Goal: Transaction & Acquisition: Purchase product/service

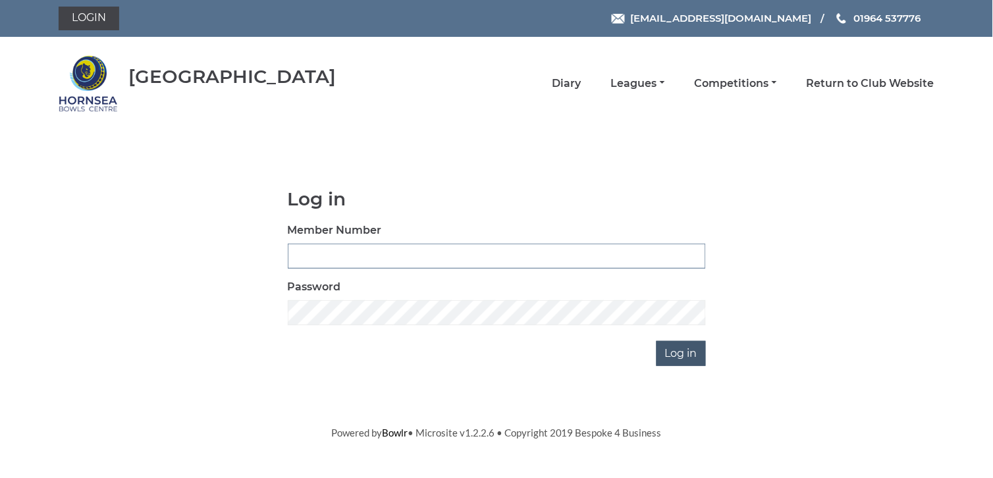
type input "0648"
click at [684, 350] on input "Log in" at bounding box center [681, 353] width 49 height 25
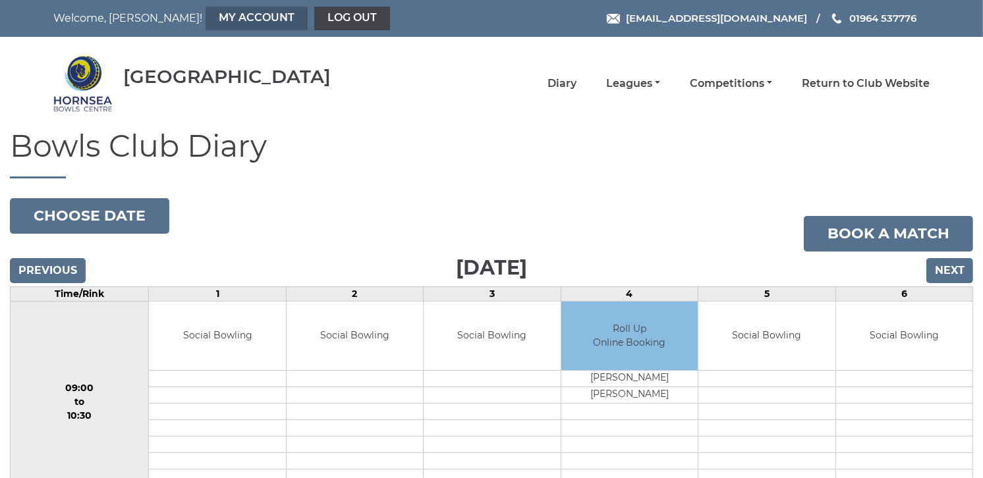
click at [206, 11] on link "My Account" at bounding box center [257, 19] width 102 height 24
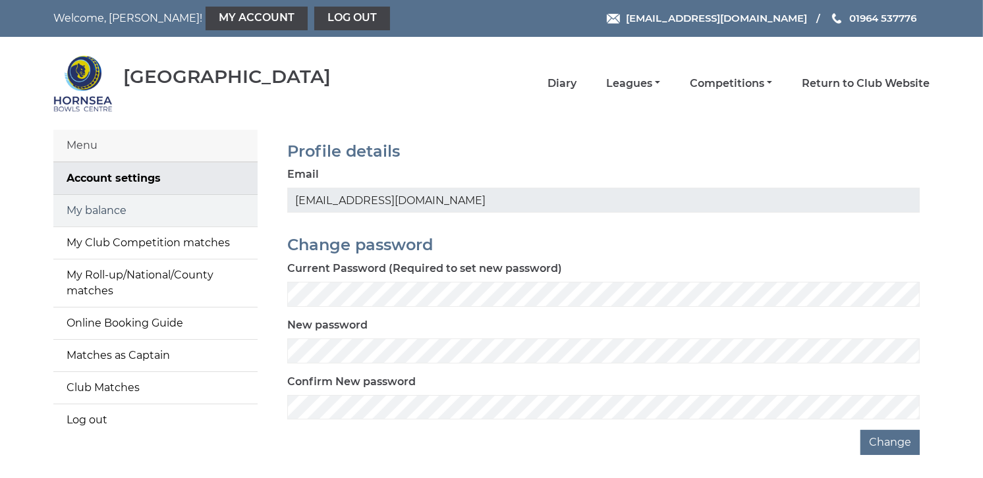
click at [90, 209] on link "My balance" at bounding box center [155, 211] width 204 height 32
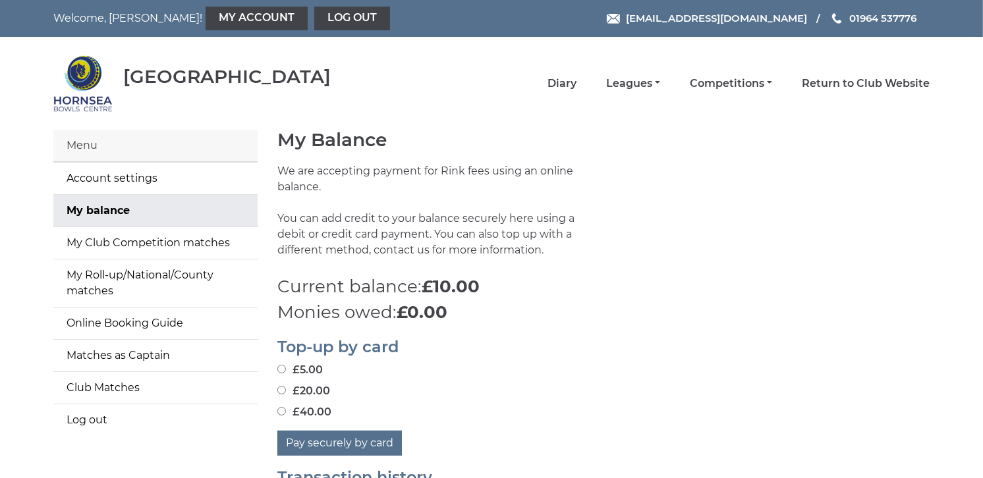
click at [284, 389] on input "£20.00" at bounding box center [281, 390] width 9 height 9
radio input "true"
click at [337, 437] on button "Pay securely by card" at bounding box center [339, 443] width 125 height 25
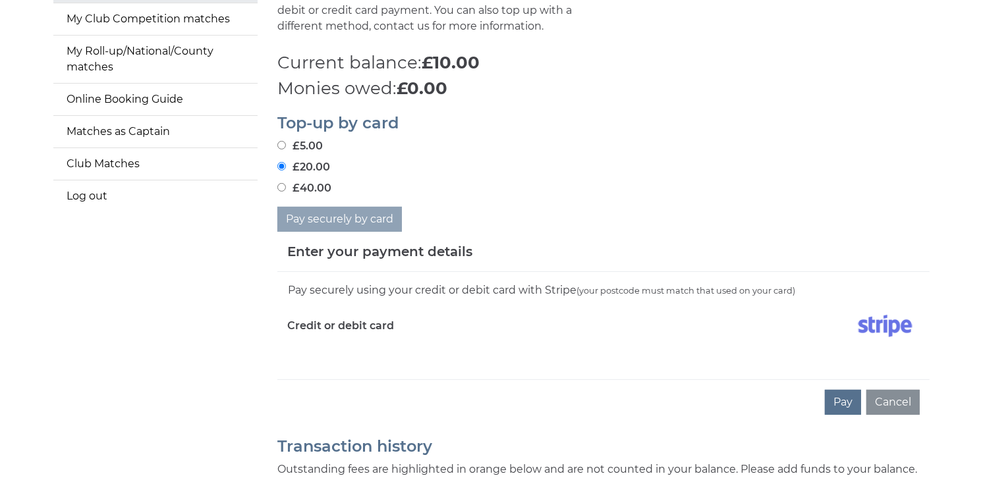
scroll to position [213, 0]
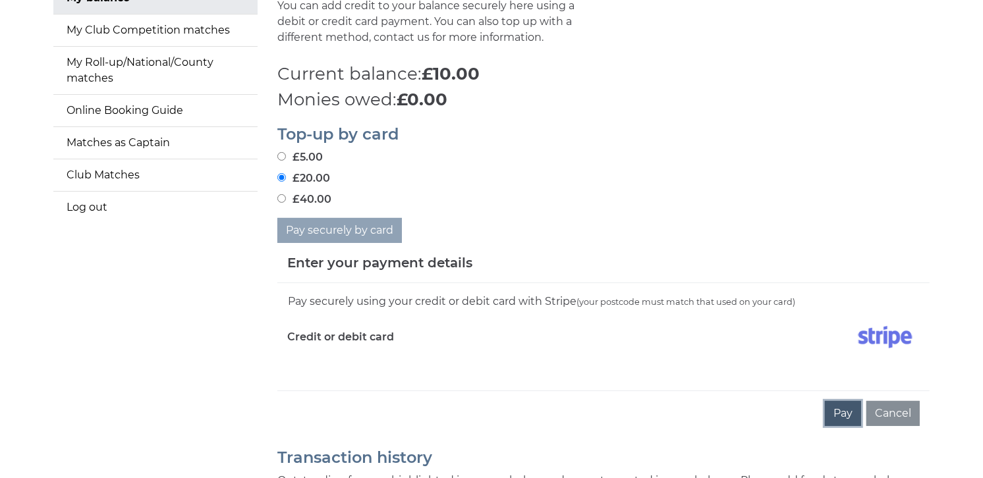
click at [834, 408] on button "Pay" at bounding box center [843, 413] width 36 height 25
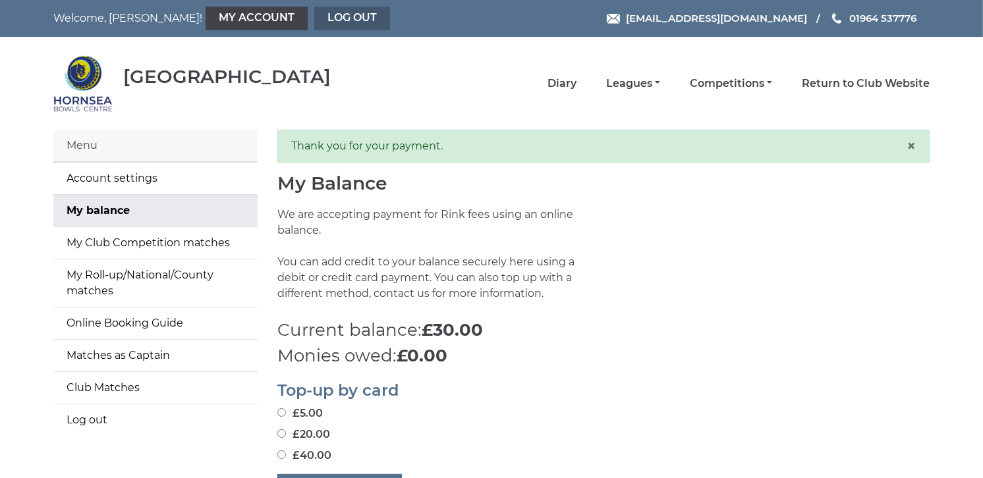
click at [314, 15] on link "Log out" at bounding box center [352, 19] width 76 height 24
